Goal: Task Accomplishment & Management: Use online tool/utility

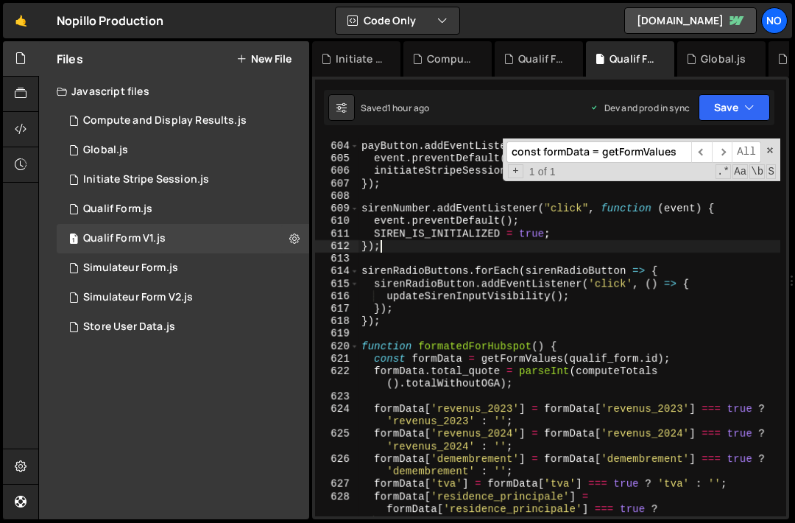
click at [458, 251] on div "payButton . addEventListener ( "click" , function ( event ) { event . preventDe…" at bounding box center [570, 328] width 422 height 403
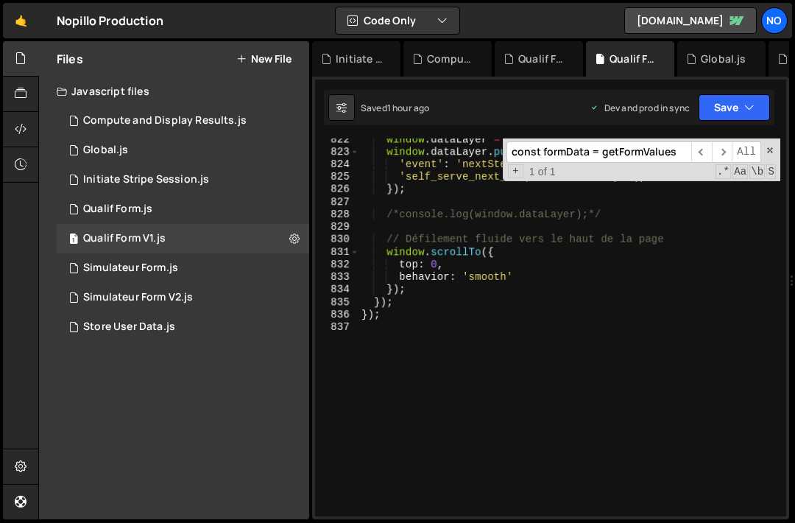
scroll to position [11728, 0]
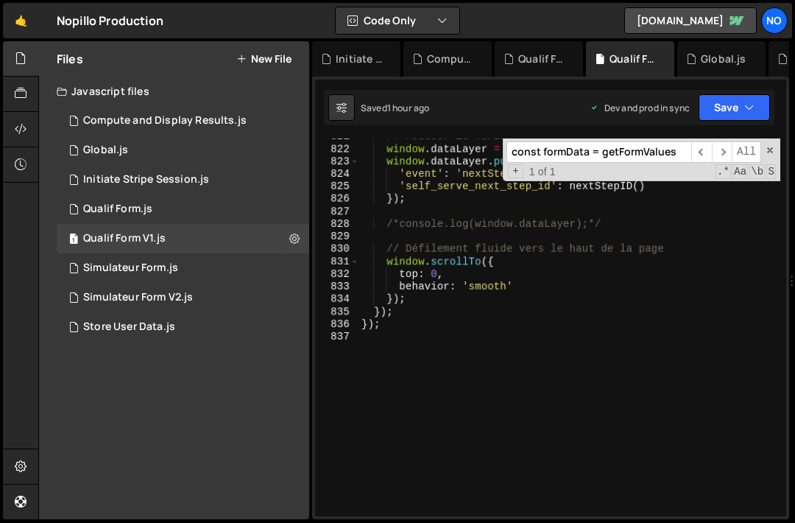
click at [458, 251] on div "// Pousser la variable dans le dataLayer window . dataLayer = window . dataLaye…" at bounding box center [570, 331] width 422 height 403
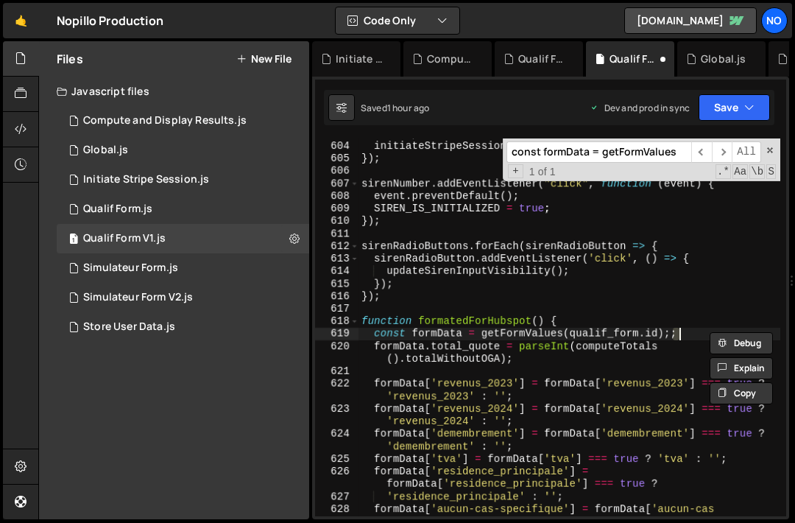
type textarea "const formData = getFormValues("wf-form-Qualif-Form");"
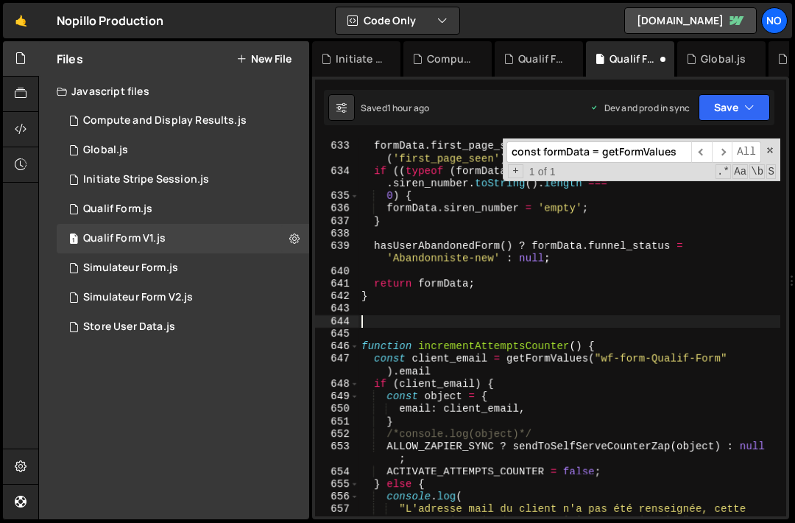
type textarea "}); });"
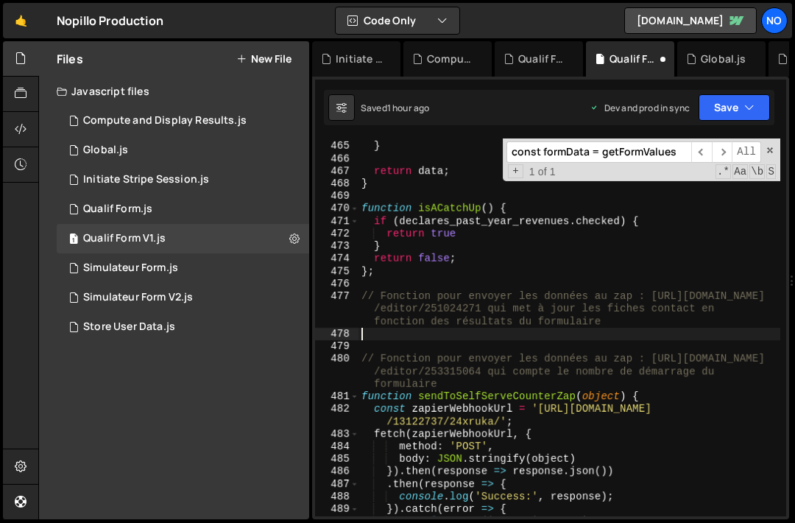
scroll to position [6698, 0]
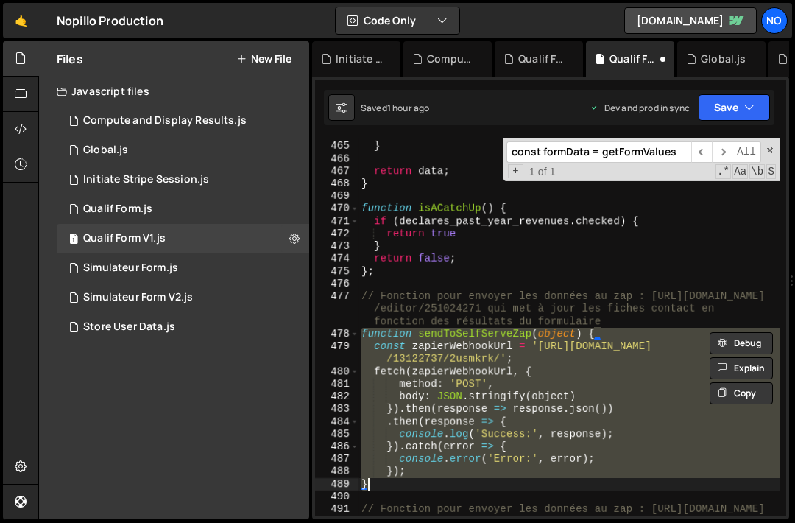
type textarea "**********"
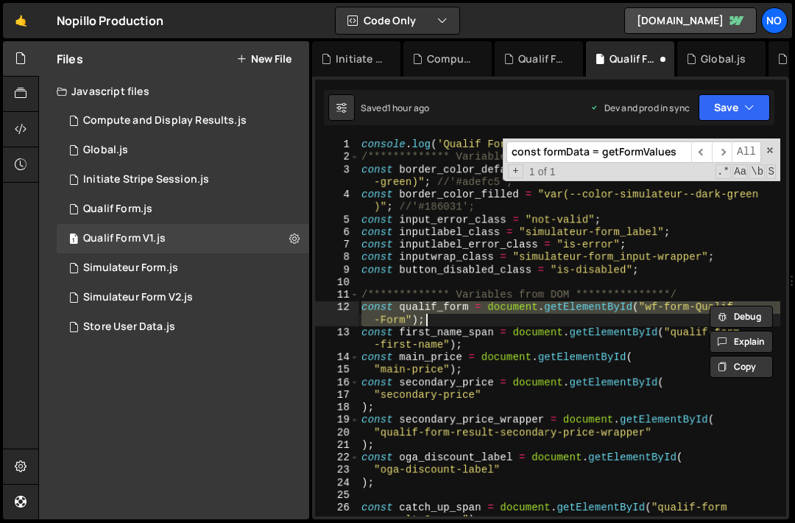
click at [429, 344] on div "**********" at bounding box center [570, 339] width 422 height 403
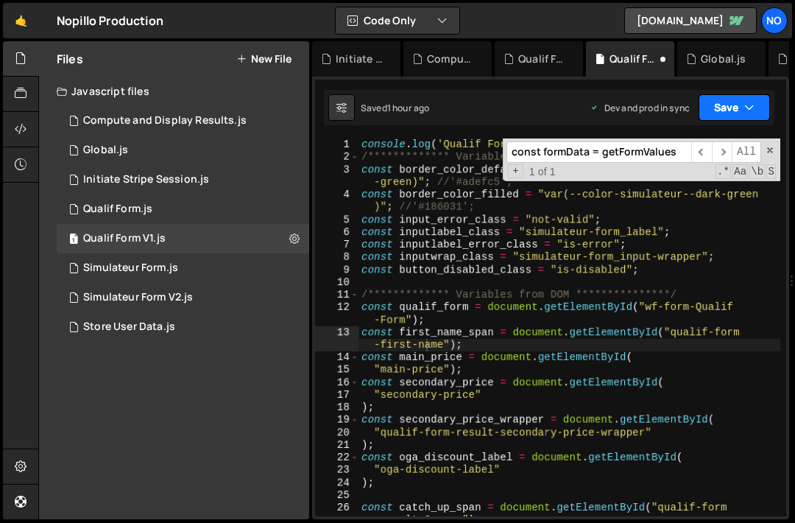
click at [748, 107] on icon "button" at bounding box center [750, 107] width 10 height 15
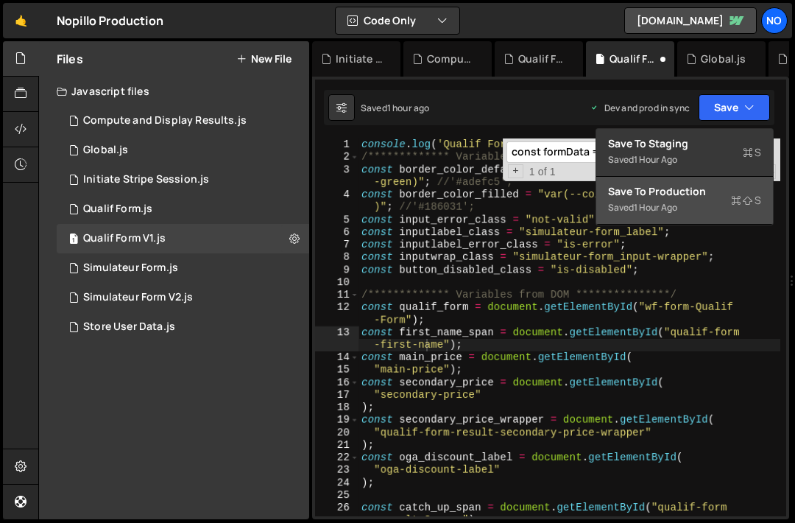
click at [696, 207] on button "Save to Production S Saved 1 hour ago" at bounding box center [685, 201] width 177 height 48
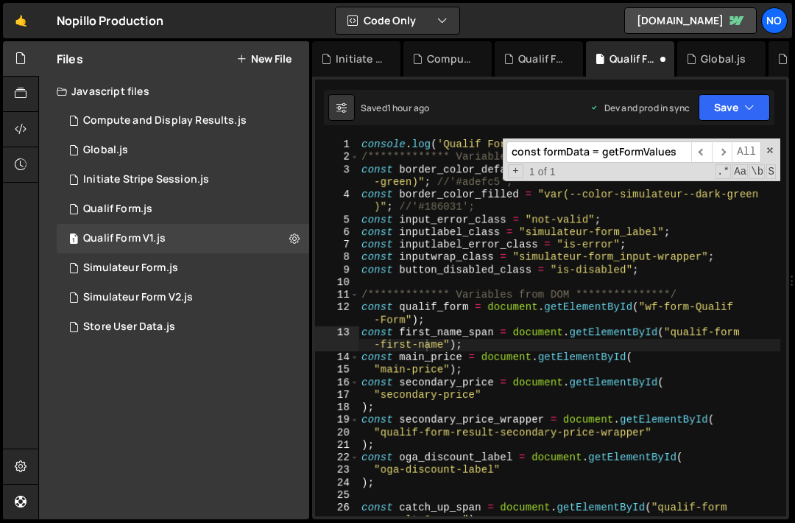
click at [521, 356] on div "**********" at bounding box center [570, 339] width 422 height 403
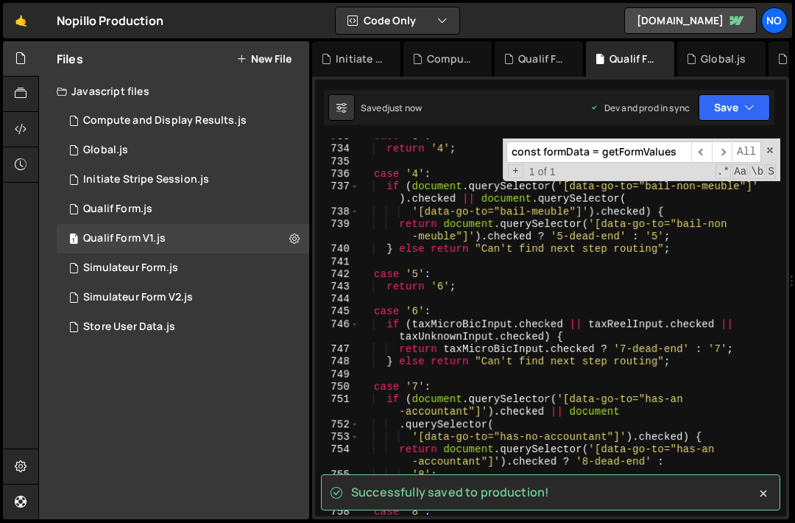
scroll to position [11199, 0]
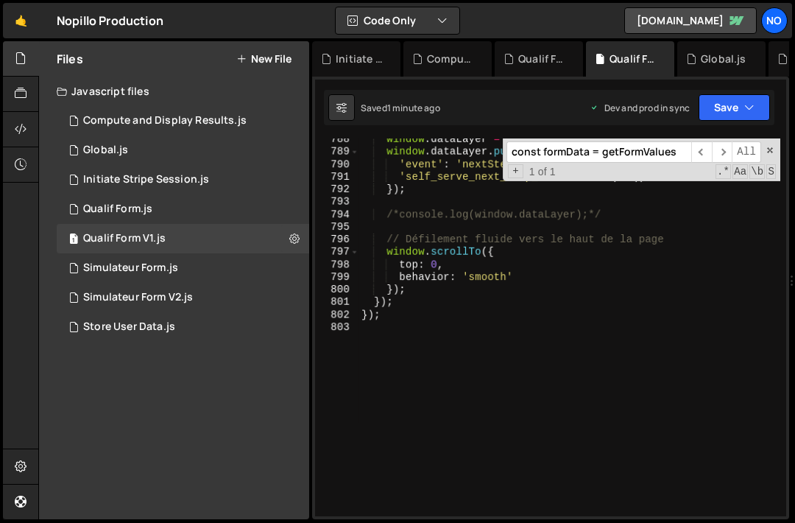
click at [470, 239] on div "window . dataLayer = window . dataLayer || [ ] ; window . dataLayer . push ({ '…" at bounding box center [570, 334] width 422 height 403
type textarea "// Défilement fluide vers le haut de la page"
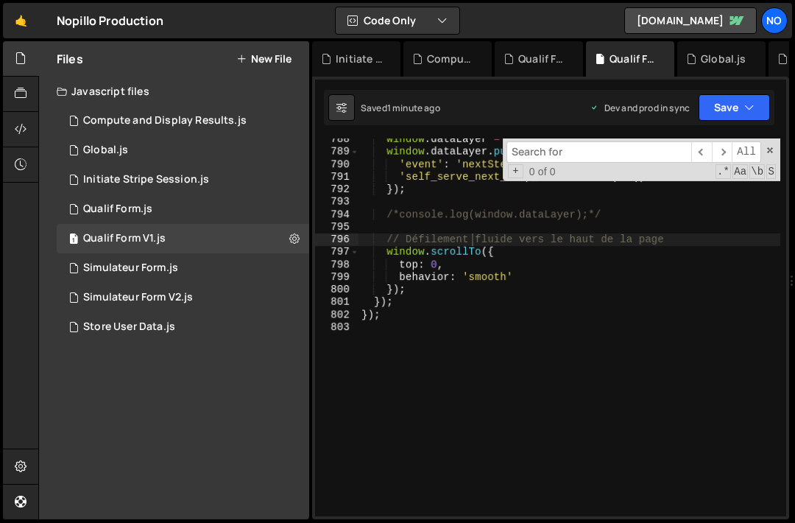
paste input "sendToSelfServeZap"
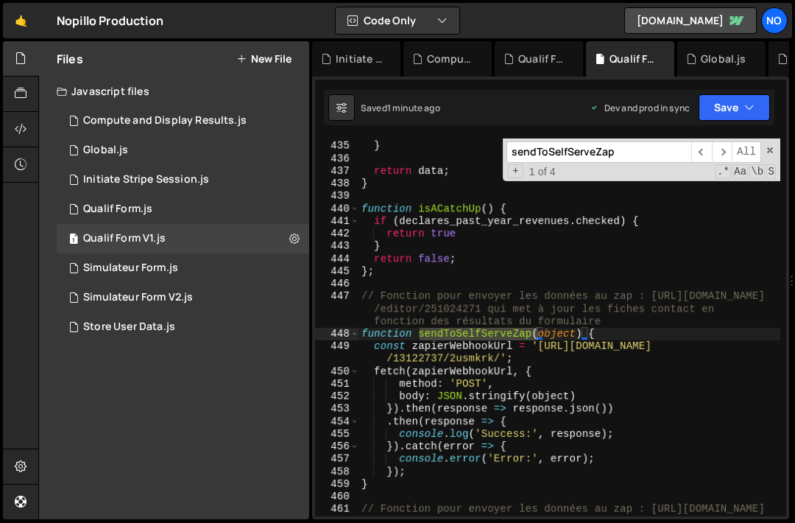
type input "sendToSelfServeZap"
click at [385, 485] on div "data . number_of_properties = parseInt ( data . number_of_properties , 10 ) ; }…" at bounding box center [570, 335] width 422 height 440
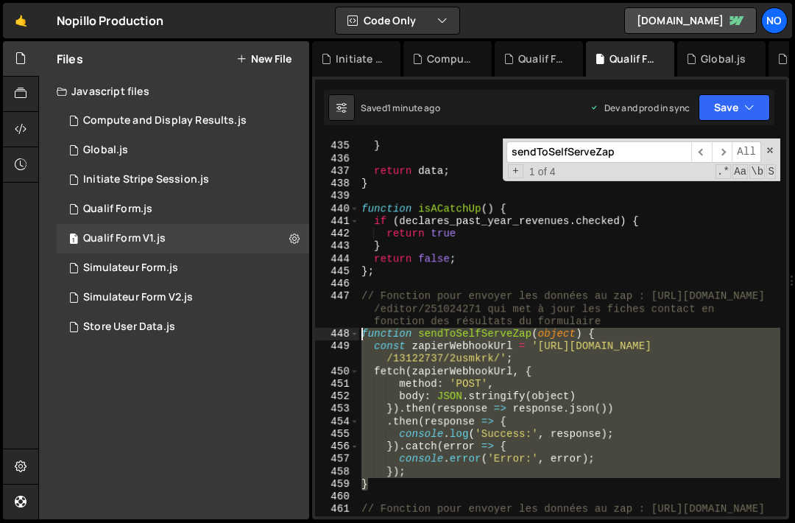
drag, startPoint x: 385, startPoint y: 485, endPoint x: 364, endPoint y: 337, distance: 149.6
click at [365, 337] on div "data . number_of_properties = parseInt ( data . number_of_properties , 10 ) ; }…" at bounding box center [570, 335] width 422 height 440
type textarea "function sendToSelfServeZap(object) { const zapierWebhookUrl = '[URL][DOMAIN_NA…"
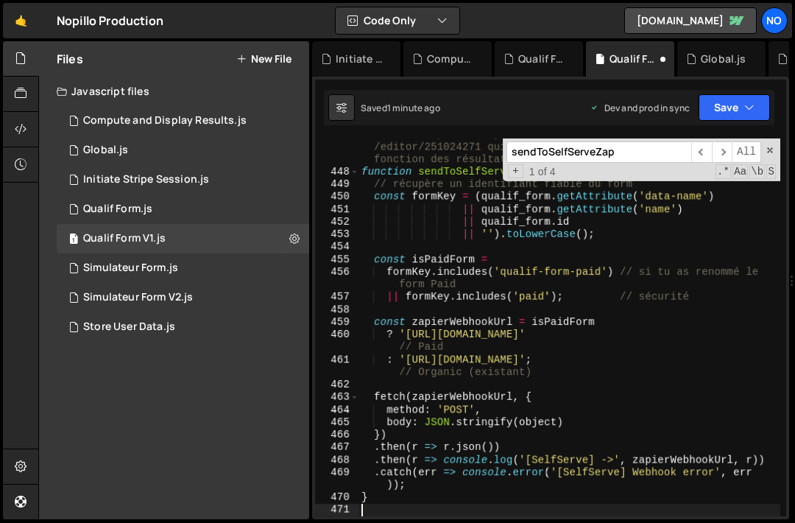
scroll to position [6396, 0]
click at [744, 110] on button "Save" at bounding box center [734, 107] width 71 height 27
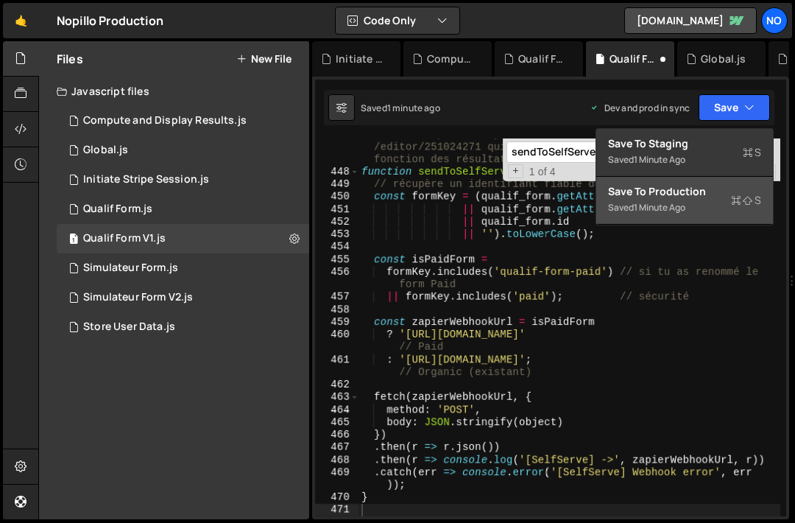
click at [684, 208] on div "1 minute ago" at bounding box center [660, 207] width 52 height 13
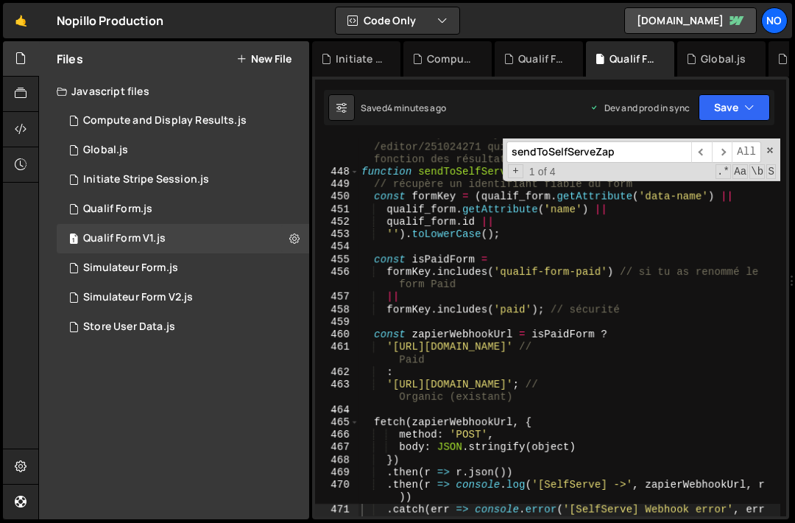
type textarea "qualif_form.getAttribute('name') ||"
click at [491, 215] on div "// Fonction pour envoyer les données au zap : [URL][DOMAIN_NAME] /editor/251024…" at bounding box center [570, 348] width 422 height 440
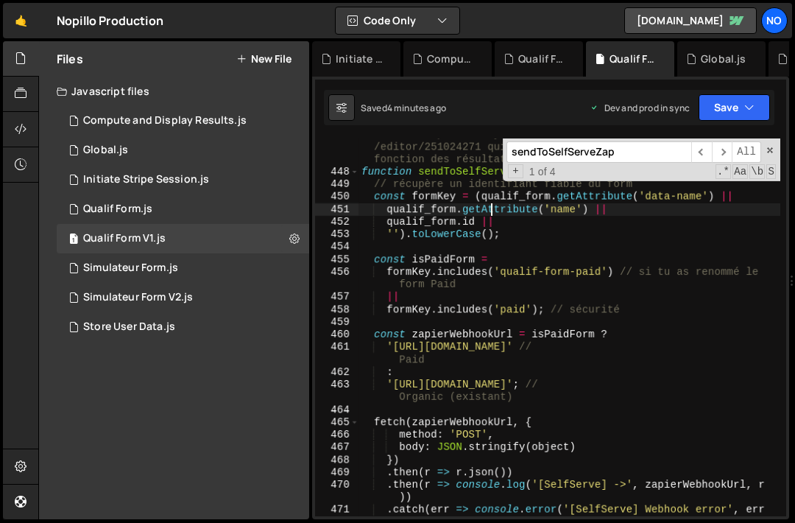
click at [491, 215] on div "// Fonction pour envoyer les données au zap : [URL][DOMAIN_NAME] /editor/251024…" at bounding box center [570, 348] width 422 height 440
type input "getAttribute"
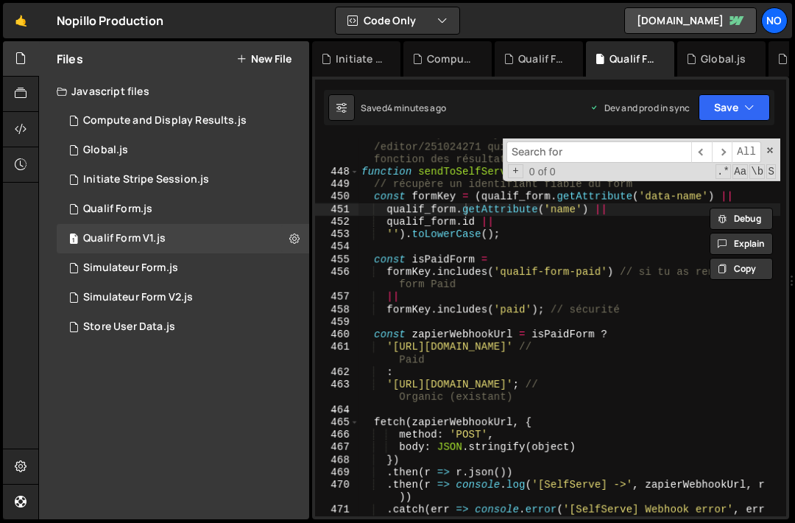
paste input "const qualif_form = document.getElementById("wf-for"
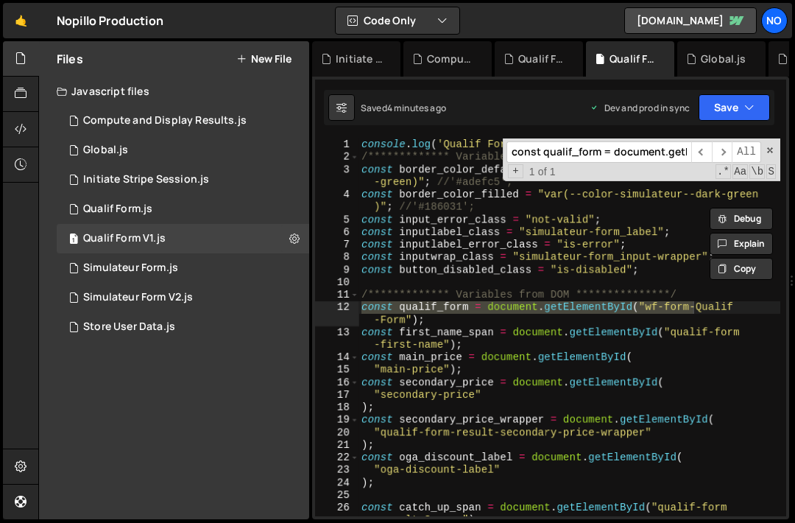
type input "const qualif_form = document.getElementById("wf-for"
type textarea "const qualif_form = document.getElementById("wf-form-Qualif-Form");"
click at [449, 324] on div "**********" at bounding box center [570, 339] width 422 height 403
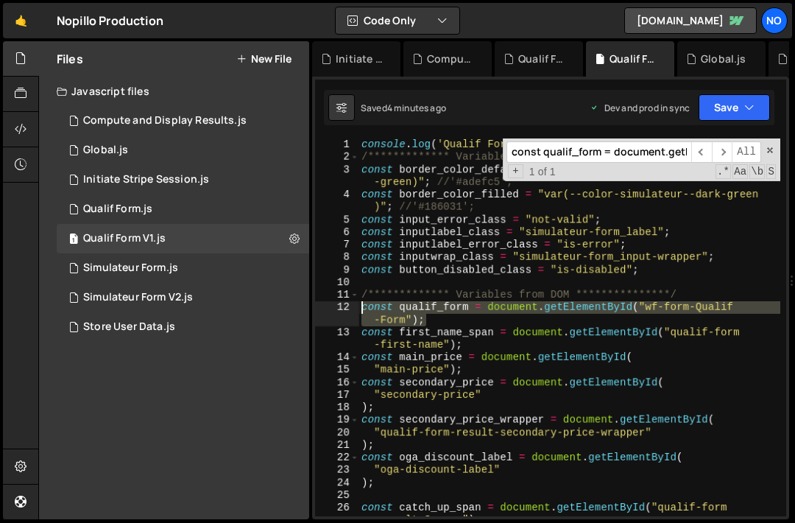
drag, startPoint x: 440, startPoint y: 323, endPoint x: 362, endPoint y: 309, distance: 78.6
click at [362, 309] on div "**********" at bounding box center [570, 339] width 422 height 403
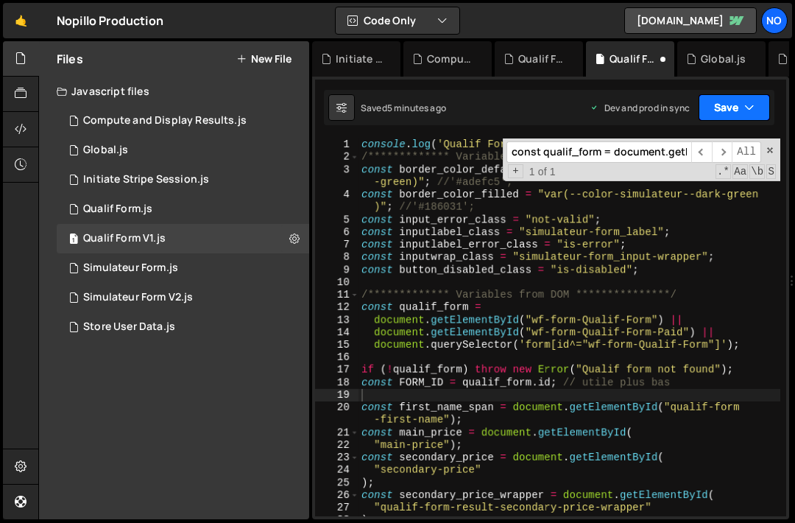
click at [760, 108] on button "Save" at bounding box center [734, 107] width 71 height 27
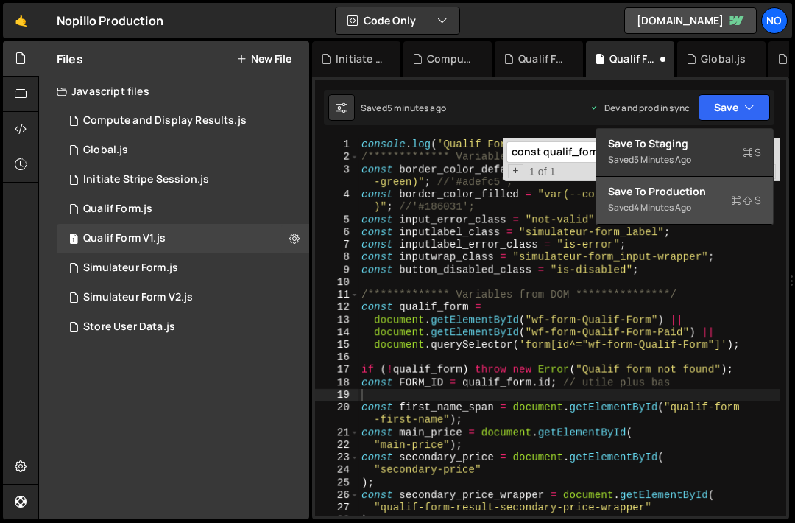
click at [710, 215] on button "Save to Production S Saved 4 minutes ago" at bounding box center [685, 201] width 177 height 48
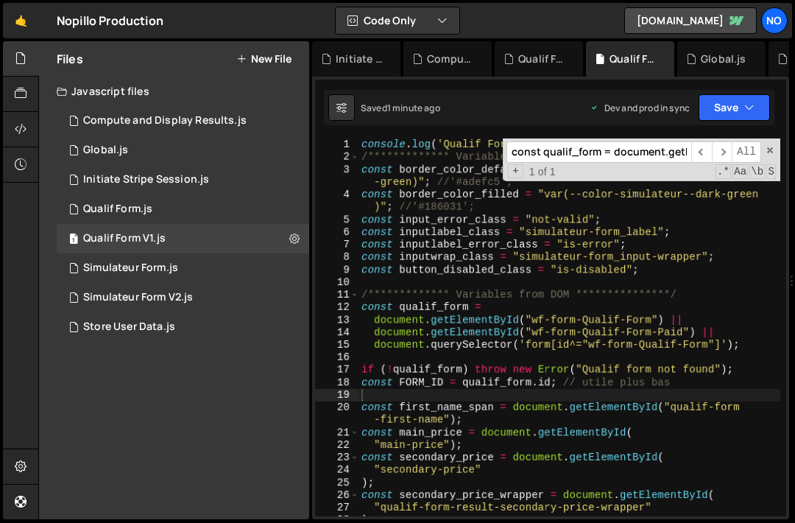
type textarea "document.getElementById("wf-form-Qualif-Form") ||"
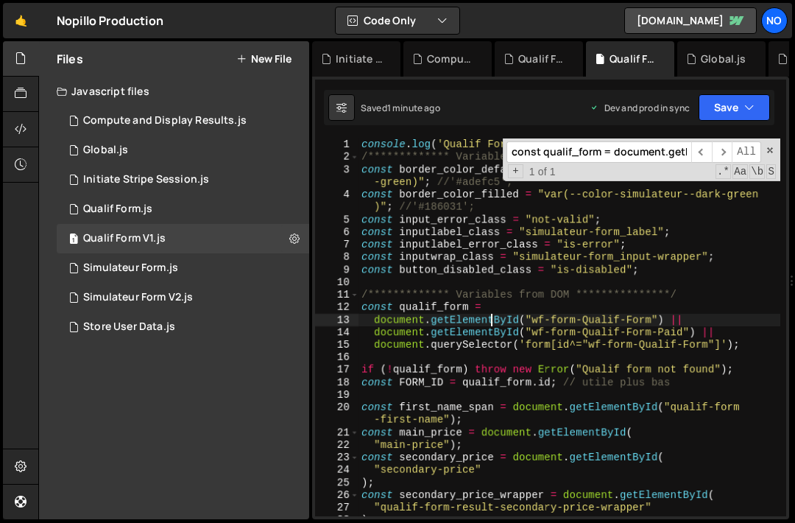
click at [492, 317] on div "**********" at bounding box center [570, 339] width 422 height 403
paste input "const formData = getFormValues"
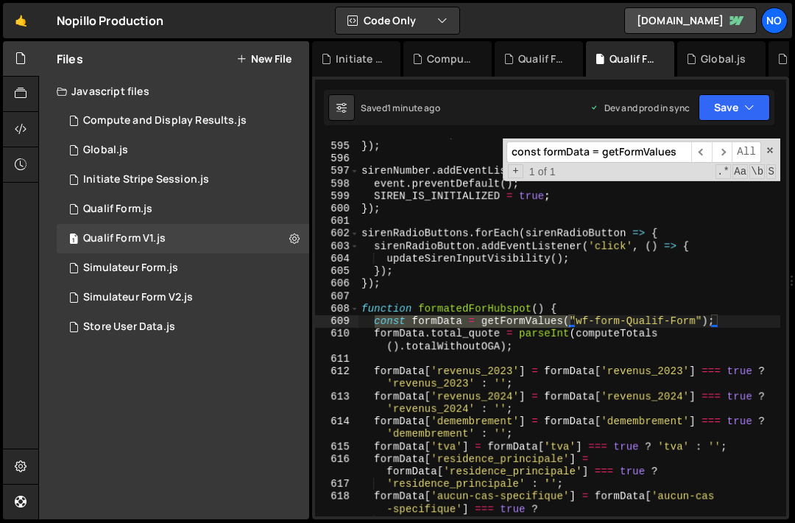
type input "const formData = getFormValues"
click at [568, 321] on div "initiateStripeSession ( ) ; }) ; sirenNumber . addEventListener ( "click" , fun…" at bounding box center [570, 327] width 422 height 378
click at [719, 322] on div "initiateStripeSession ( ) ; }) ; sirenNumber . addEventListener ( "click" , fun…" at bounding box center [570, 328] width 422 height 403
drag, startPoint x: 717, startPoint y: 320, endPoint x: 376, endPoint y: 323, distance: 340.3
click at [376, 323] on div "initiateStripeSession ( ) ; }) ; sirenNumber . addEventListener ( "click" , fun…" at bounding box center [570, 328] width 422 height 403
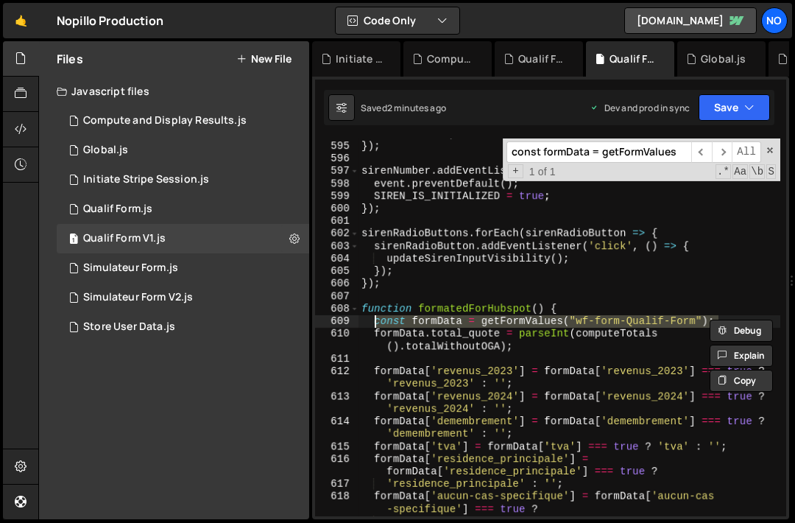
paste textarea "FORM_ID"
type textarea "const formData = getFormValues(FORM_ID);"
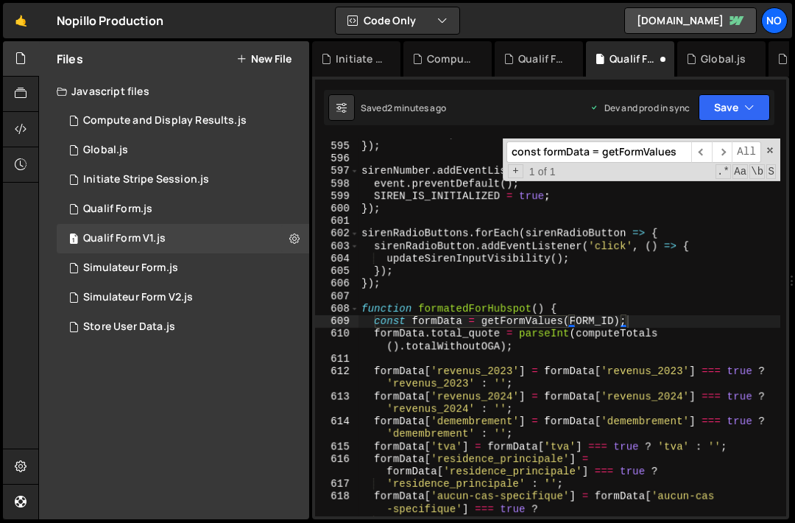
click at [606, 155] on input "const formData = getFormValues" at bounding box center [599, 151] width 185 height 21
paste input "const client_email"
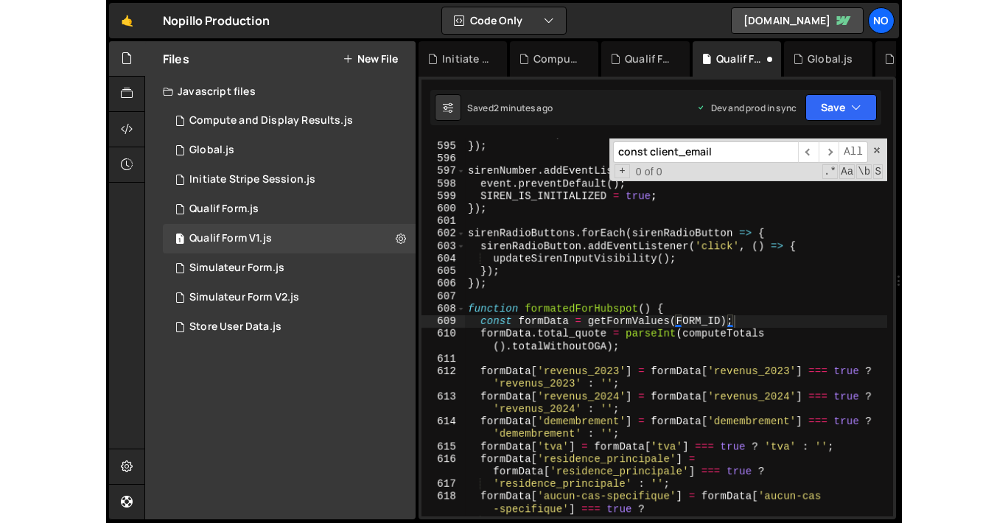
scroll to position [9027, 0]
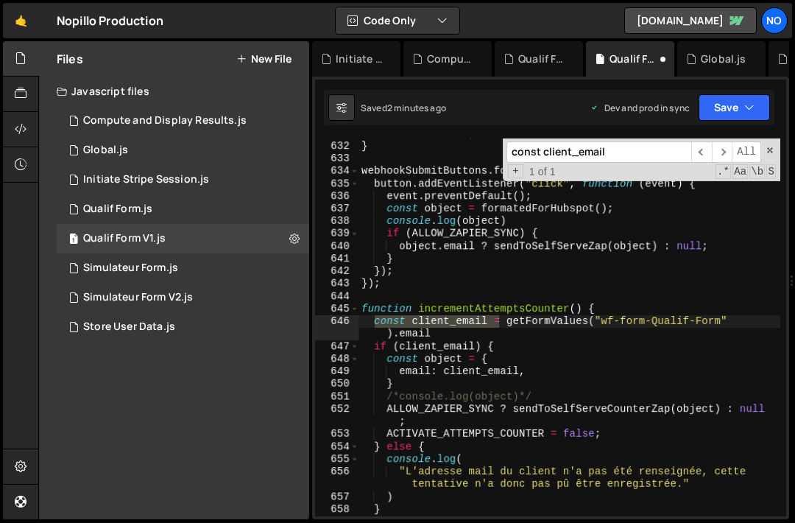
type input "const client_email"
drag, startPoint x: 439, startPoint y: 331, endPoint x: 374, endPoint y: 317, distance: 66.3
click at [374, 317] on div "return formData ; } webhookSubmitButtons . forEach ( button => { button . addEv…" at bounding box center [570, 328] width 422 height 403
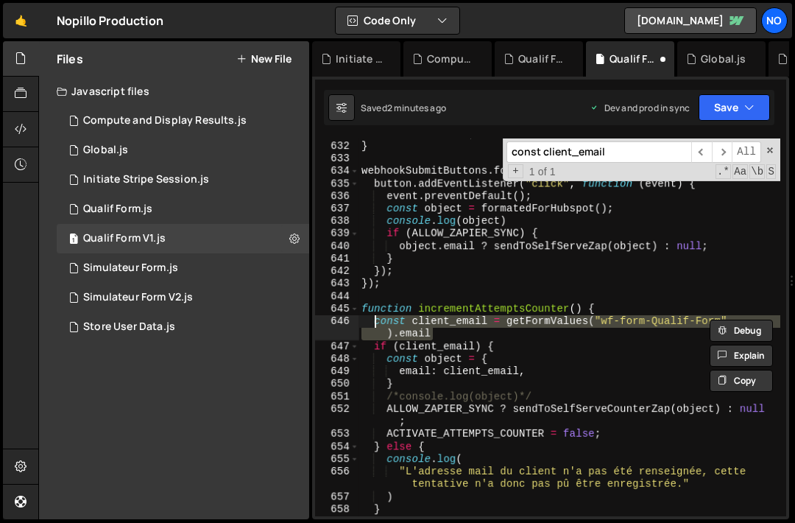
paste textarea "FORM_ID"
type textarea "const client_email = getFormValues(FORM_ID).email"
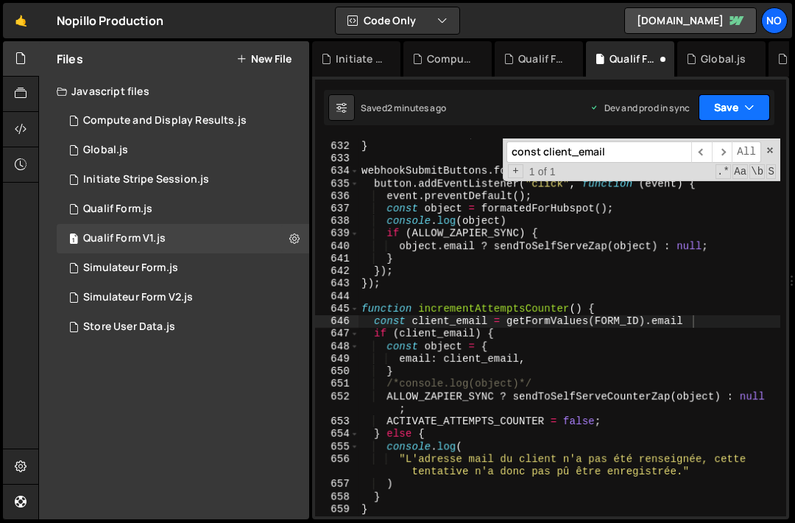
click at [744, 113] on button "Save" at bounding box center [734, 107] width 71 height 27
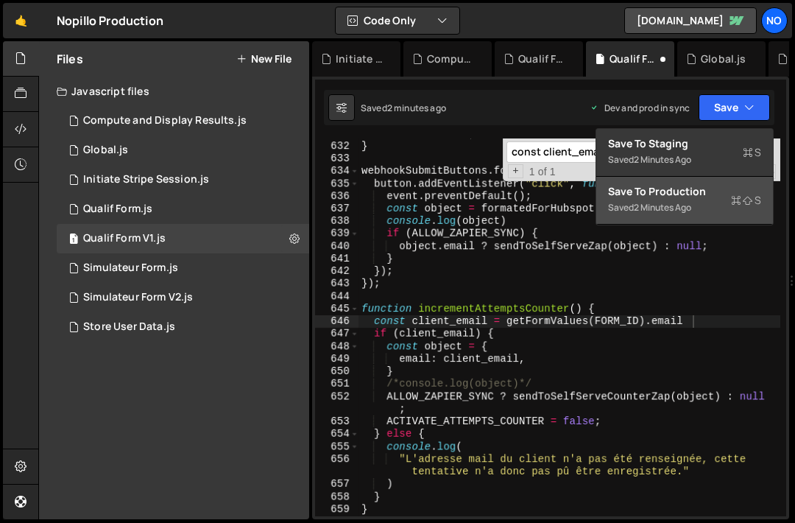
click at [734, 206] on icon at bounding box center [736, 200] width 10 height 15
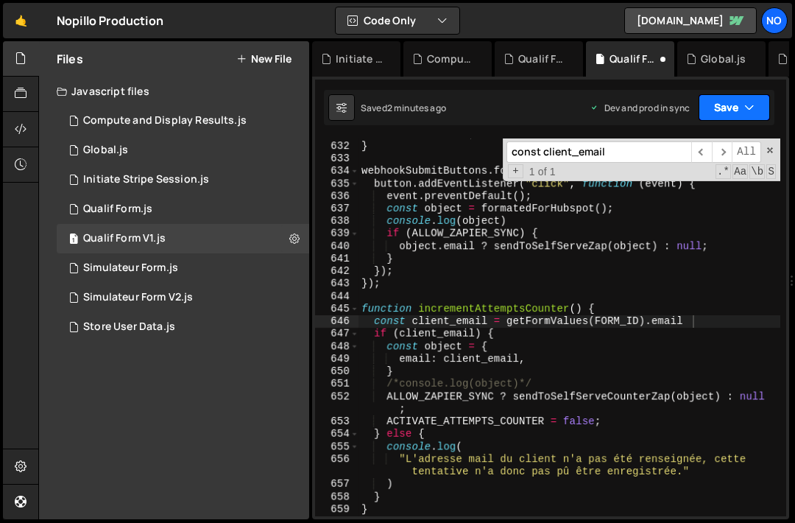
click at [737, 96] on button "Save" at bounding box center [734, 107] width 71 height 27
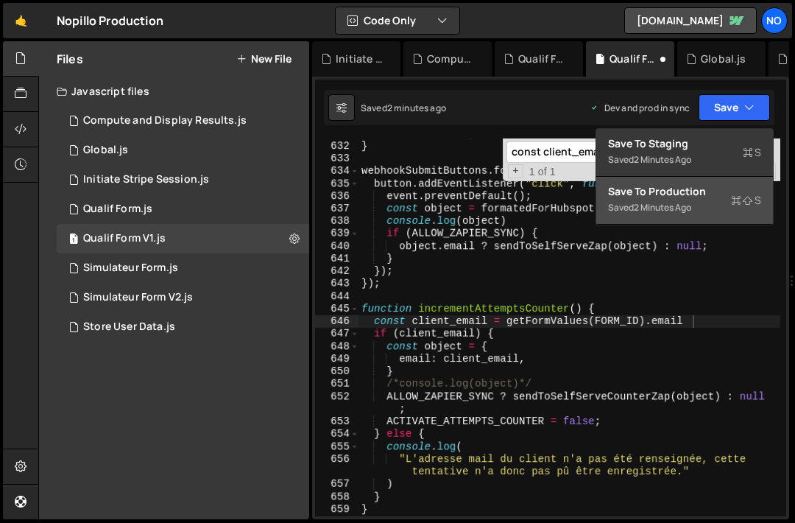
click at [701, 196] on div "Save to Production S" at bounding box center [684, 191] width 153 height 15
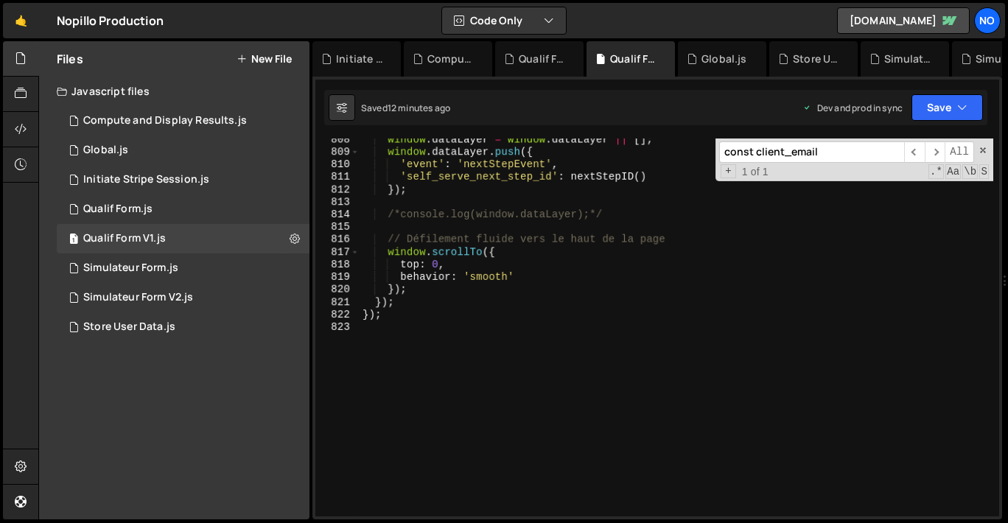
scroll to position [0, 0]
click at [366, 329] on div "window . dataLayer = window . dataLayer || [ ] ; window . dataLayer . push ({ '…" at bounding box center [675, 334] width 633 height 403
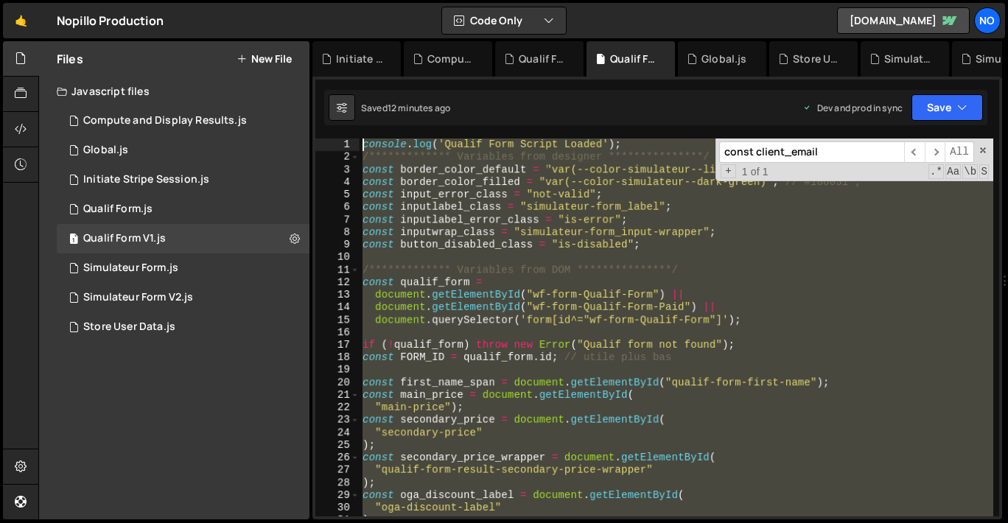
drag, startPoint x: 366, startPoint y: 329, endPoint x: 189, endPoint y: -94, distance: 458.5
click at [189, 0] on html "Projects [GEOGRAPHIC_DATA] Blog No Projects Your Teams Account Upgrade Logout" at bounding box center [504, 261] width 1008 height 523
type textarea "**********"
click at [189, 214] on div "1 Qualif Form.js 0" at bounding box center [183, 208] width 253 height 29
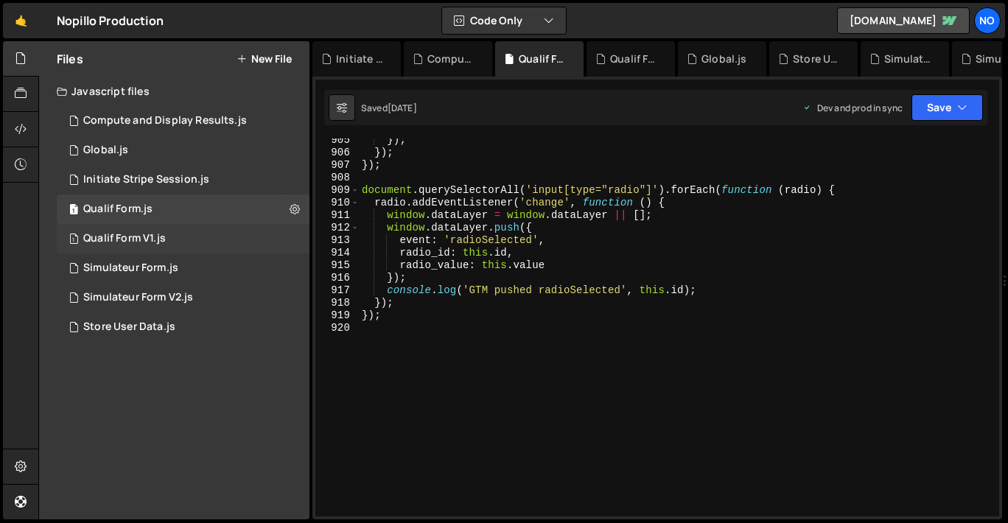
click at [294, 236] on div "1 Qualif Form V1.js 0" at bounding box center [183, 238] width 253 height 29
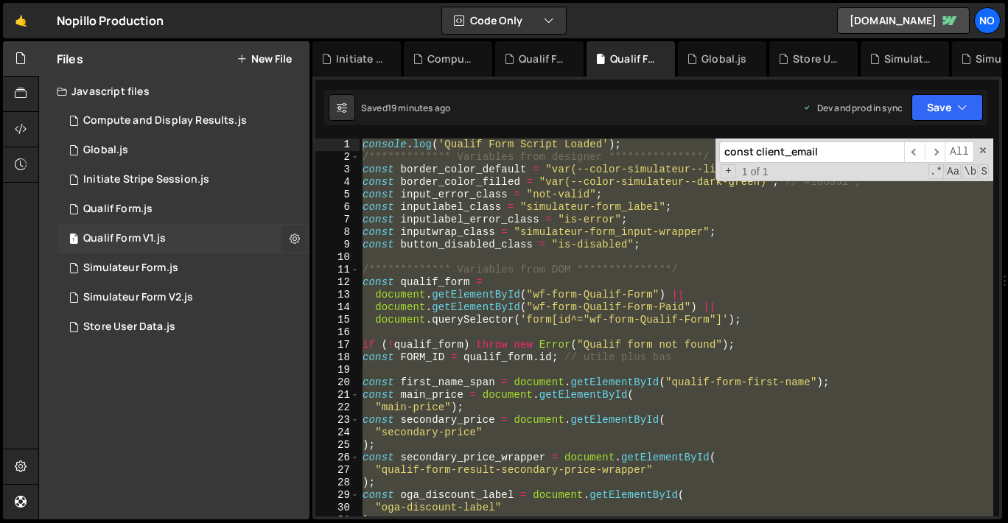
click at [295, 234] on icon at bounding box center [294, 238] width 10 height 14
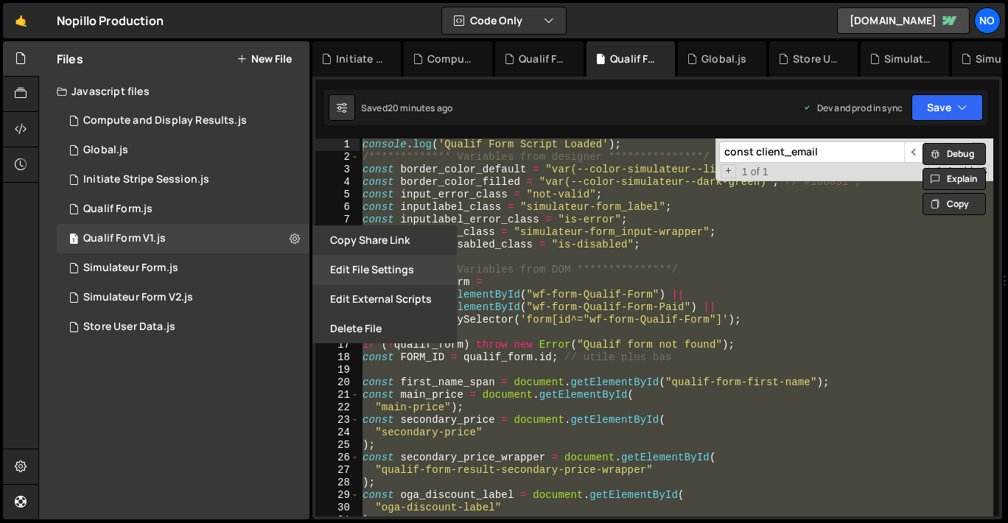
click at [364, 267] on button "Edit File Settings" at bounding box center [384, 269] width 144 height 29
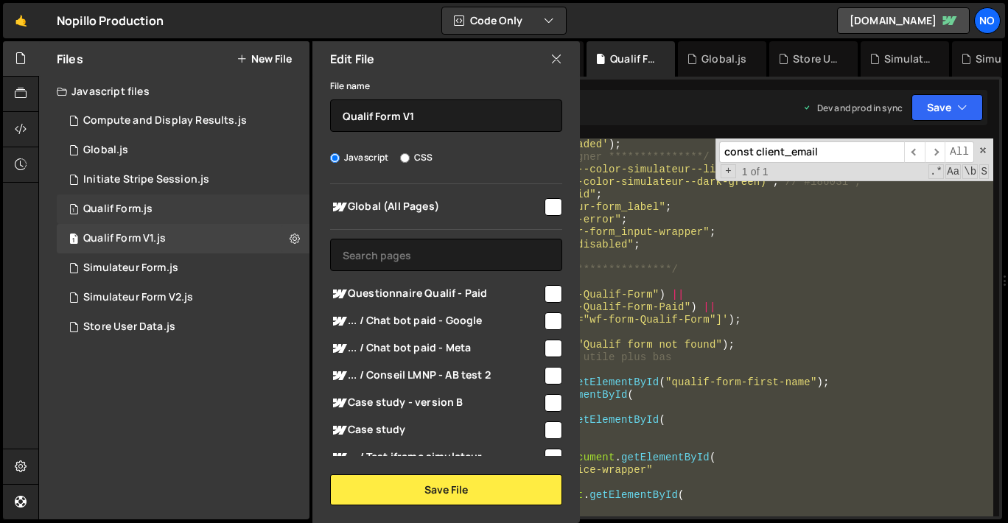
click at [222, 210] on div "1 Qualif Form.js 0" at bounding box center [183, 208] width 253 height 29
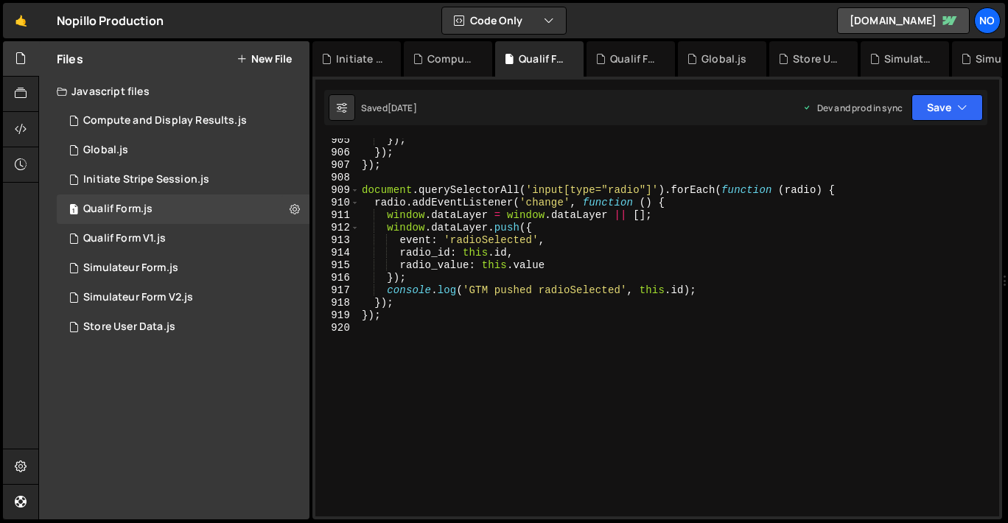
scroll to position [3105, 0]
click at [297, 213] on icon at bounding box center [294, 209] width 10 height 14
type input "Qualif Form"
radio input "true"
checkbox input "true"
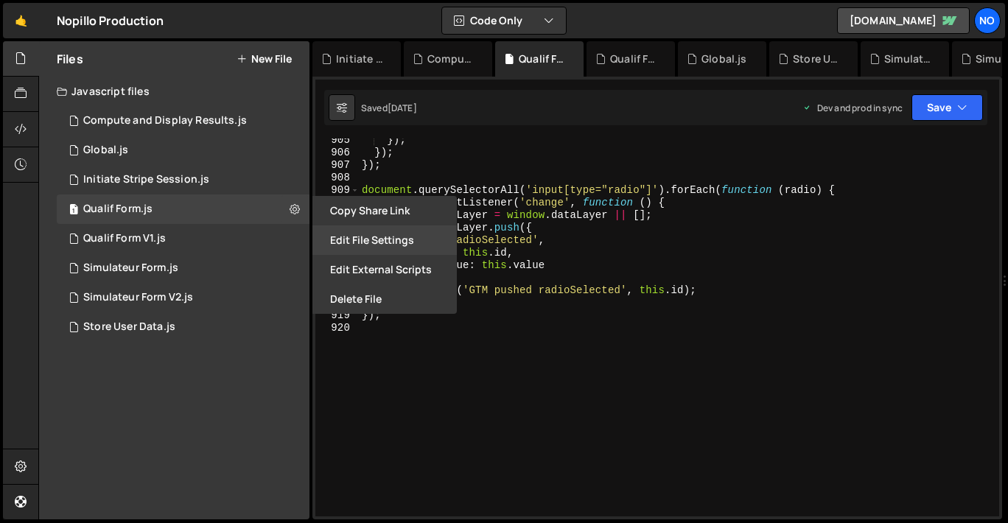
click at [385, 240] on button "Edit File Settings" at bounding box center [384, 239] width 144 height 29
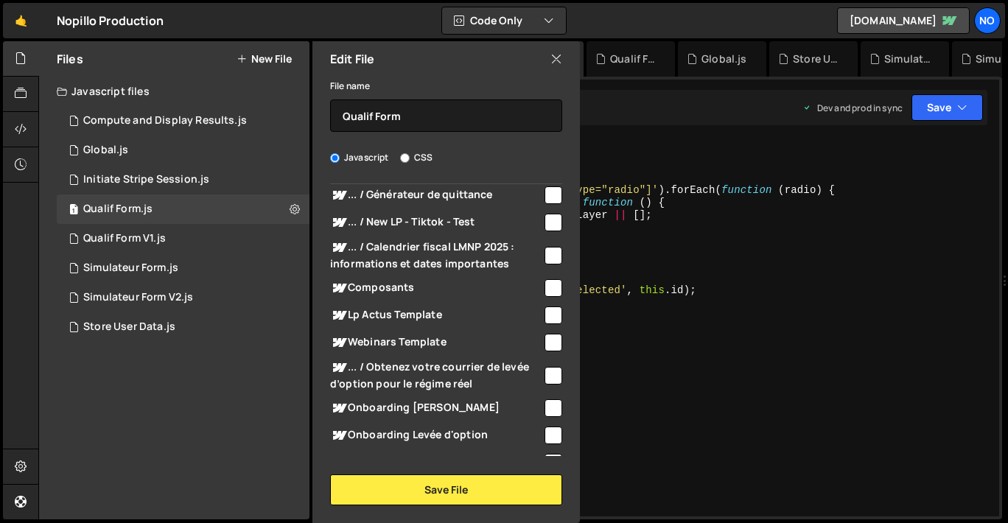
scroll to position [1967, 0]
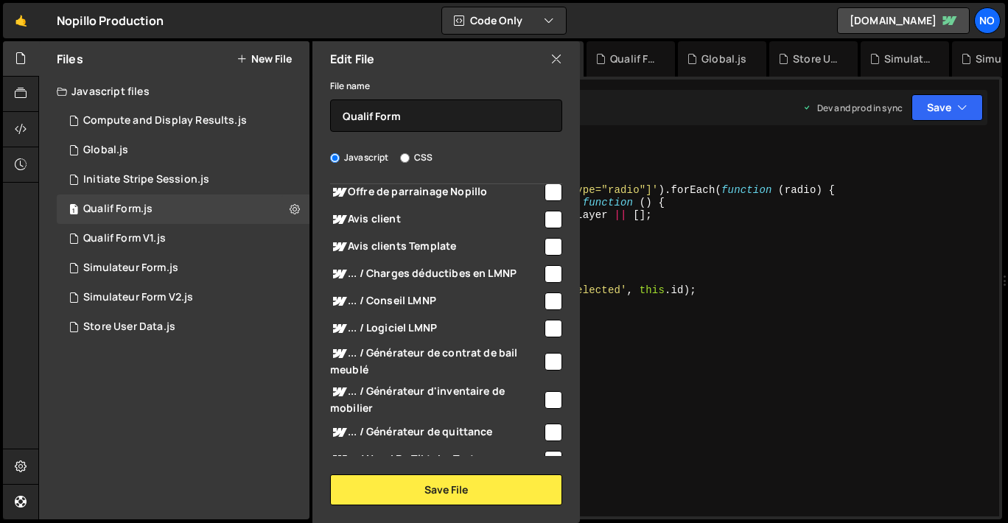
click at [556, 66] on icon at bounding box center [556, 59] width 12 height 16
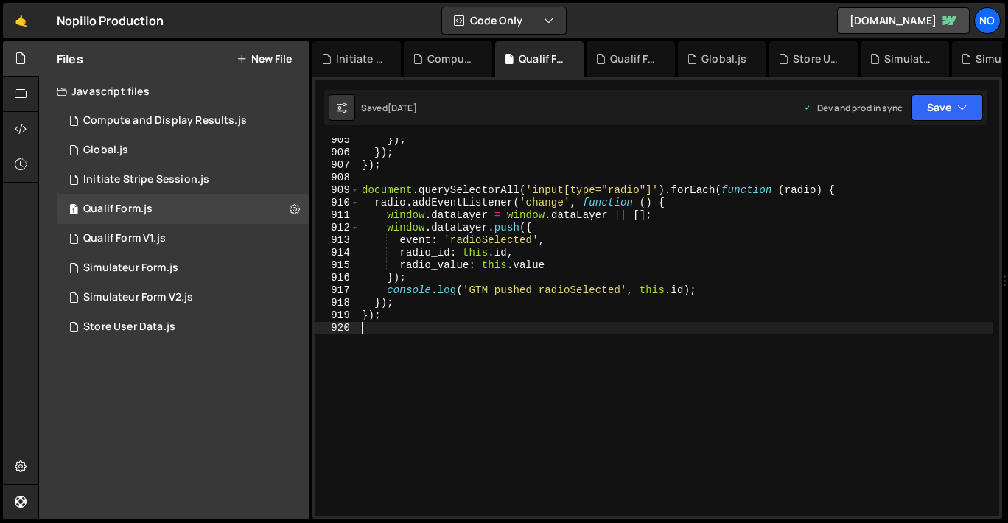
click at [373, 329] on div "}) ; }) ; }) ; document . querySelectorAll ( 'input[type="radio"]' ) . forEach …" at bounding box center [676, 335] width 634 height 403
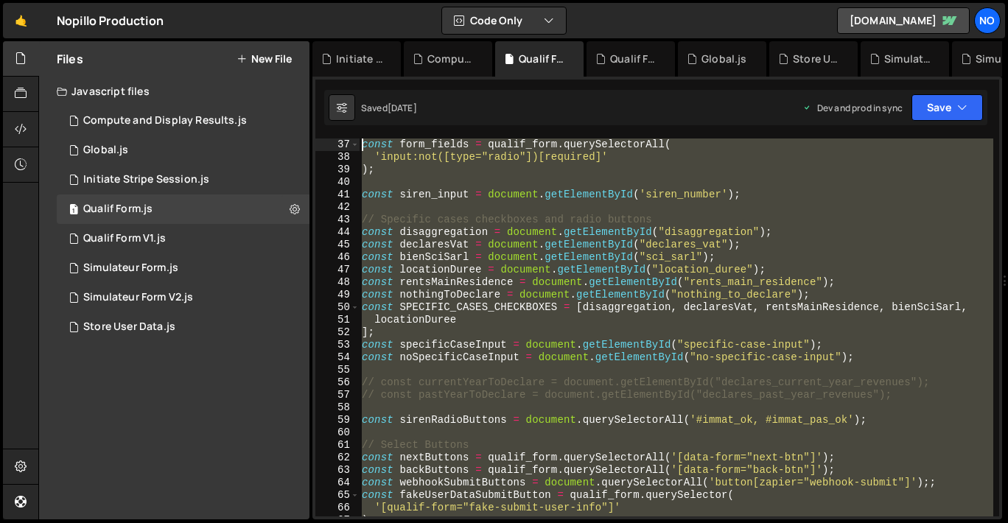
scroll to position [0, 0]
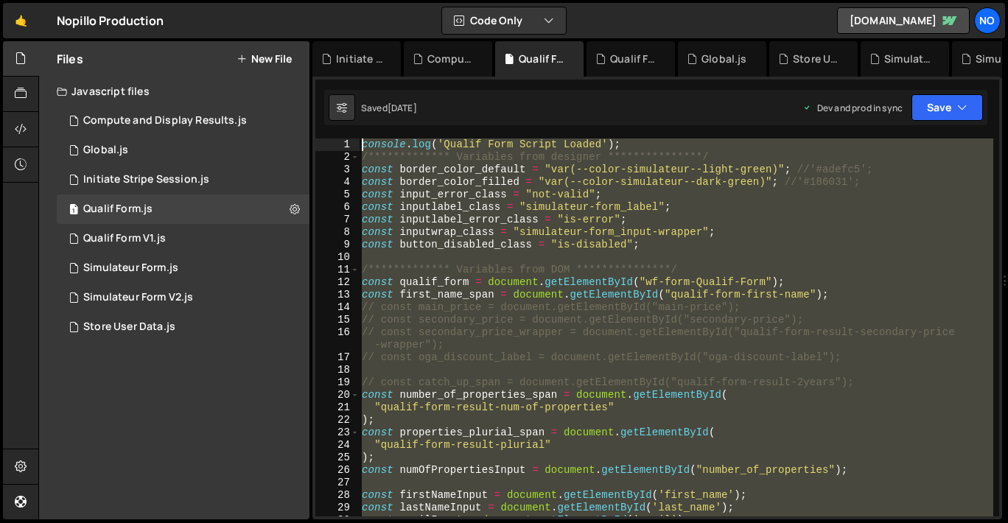
drag, startPoint x: 374, startPoint y: 329, endPoint x: 348, endPoint y: 32, distance: 298.7
click at [349, 30] on div "Hold on a sec... Are you certain you wish to leave this page? Any changes you'v…" at bounding box center [504, 261] width 1008 height 523
type textarea "**********"
paste textarea
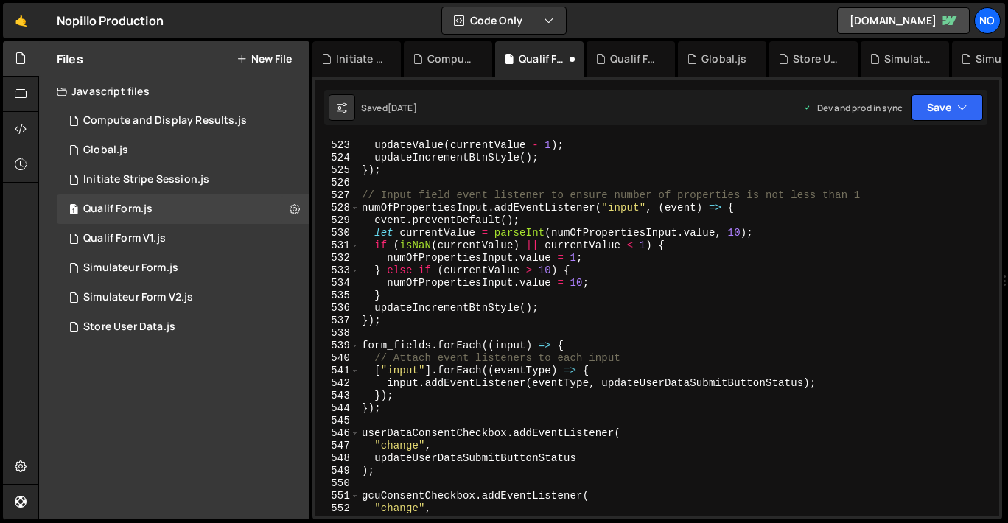
scroll to position [6460, 0]
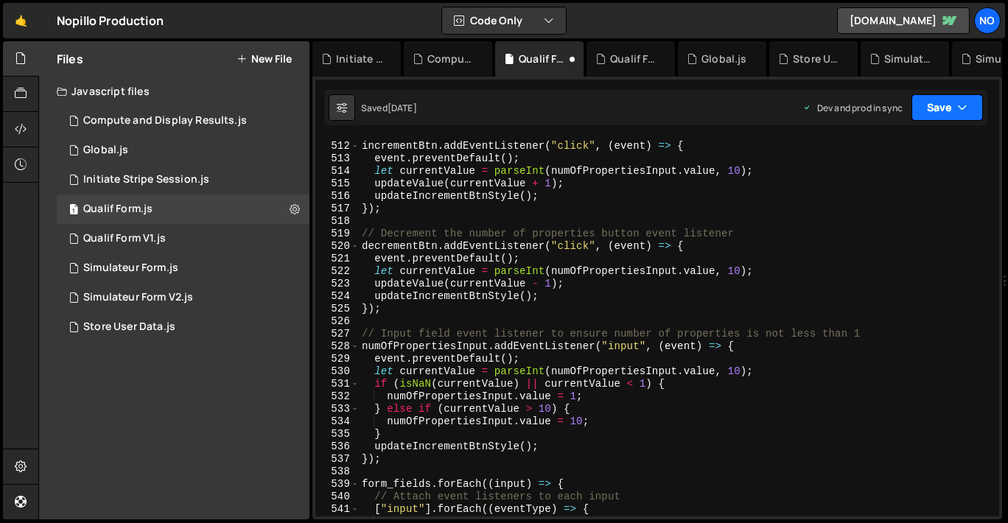
click at [795, 113] on button "Save" at bounding box center [946, 107] width 71 height 27
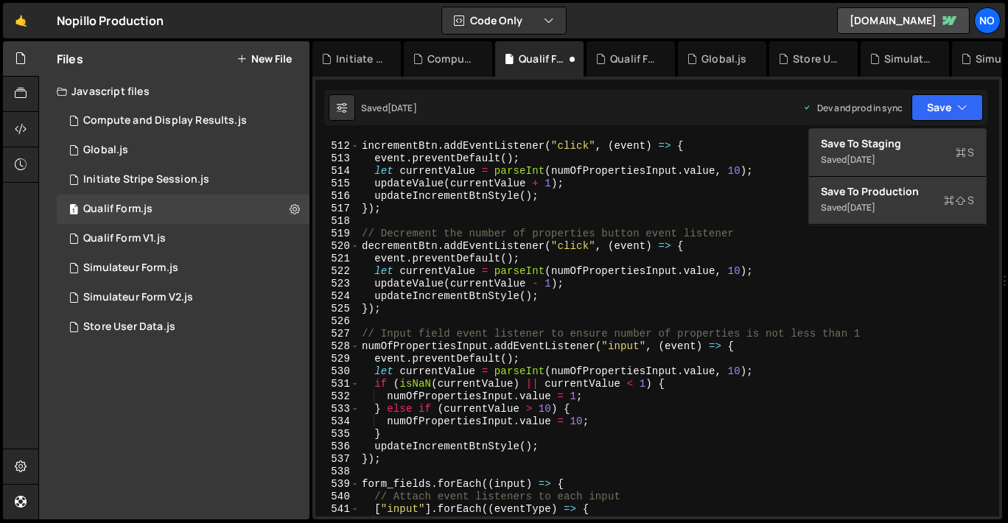
click at [795, 202] on div "[DATE]" at bounding box center [860, 207] width 29 height 13
